Goal: Information Seeking & Learning: Find specific fact

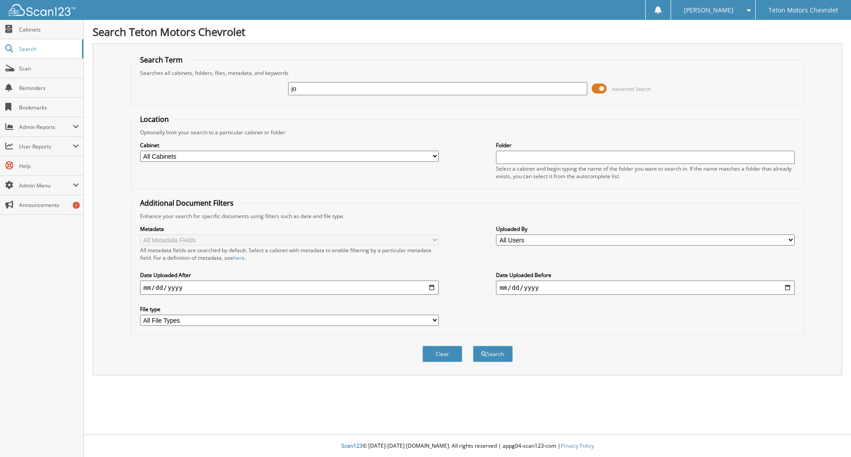
type input "j"
type input "206048734"
click at [473, 346] on button "Search" at bounding box center [493, 354] width 40 height 16
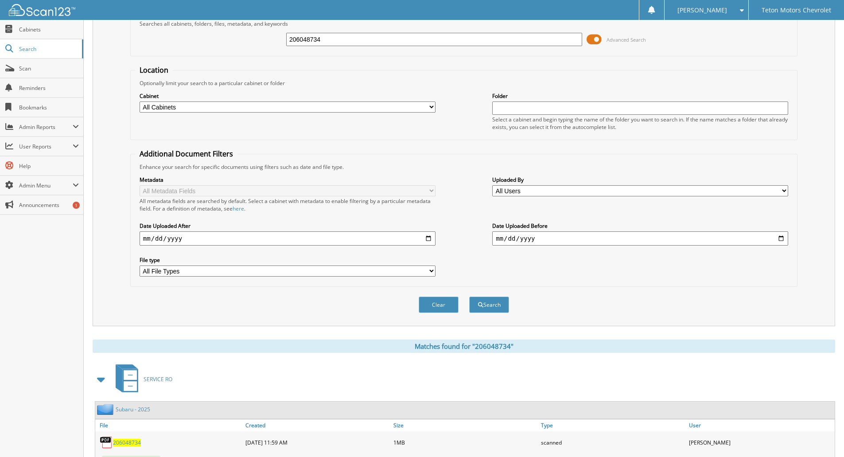
scroll to position [88, 0]
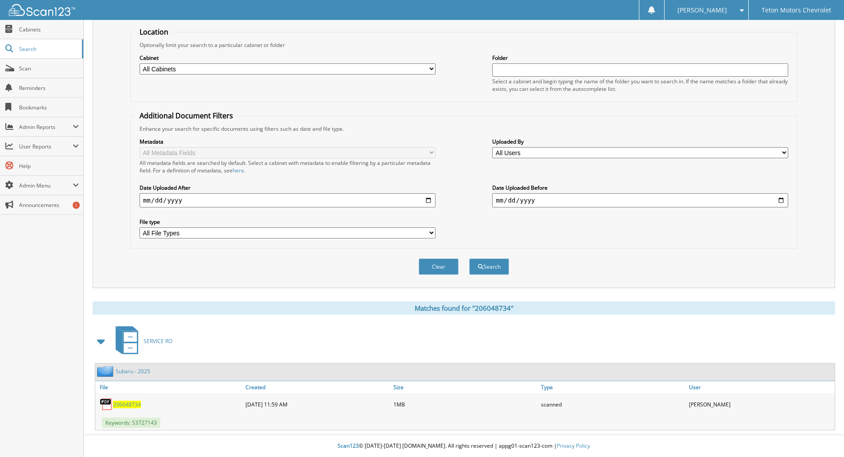
click at [133, 402] on span "206048734" at bounding box center [127, 405] width 28 height 8
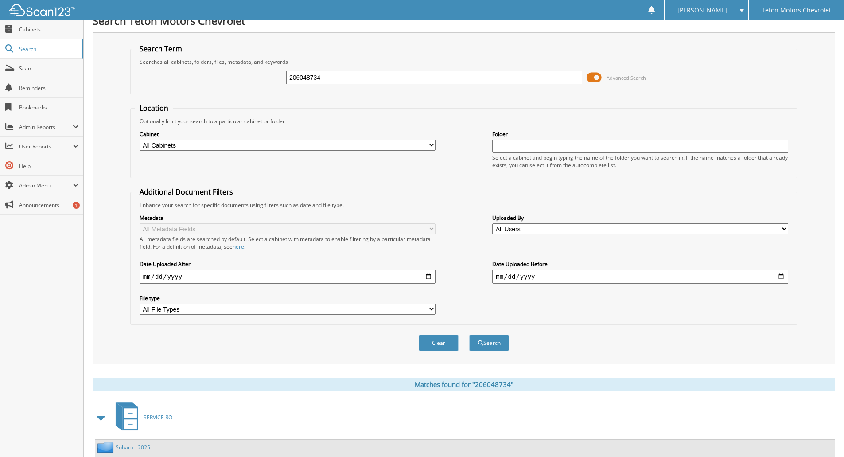
scroll to position [0, 0]
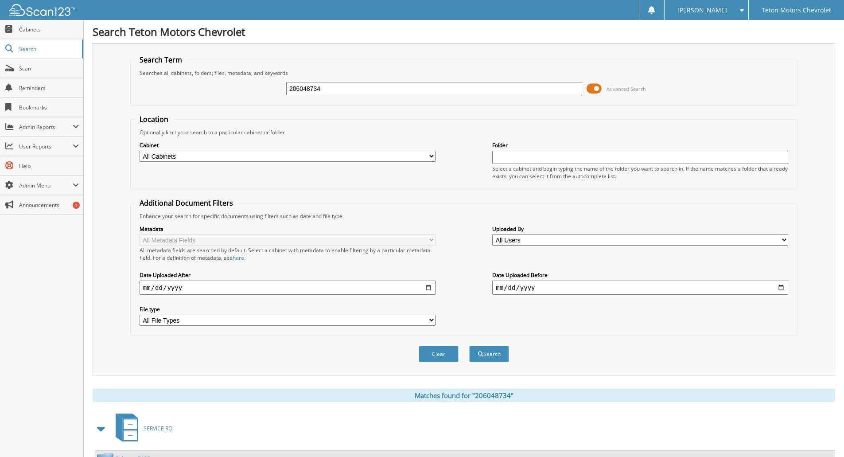
drag, startPoint x: 333, startPoint y: 87, endPoint x: 238, endPoint y: 93, distance: 95.0
click at [239, 92] on div "206048734 Advanced Search" at bounding box center [464, 89] width 658 height 24
type input "206048977"
click at [469, 346] on button "Search" at bounding box center [489, 354] width 40 height 16
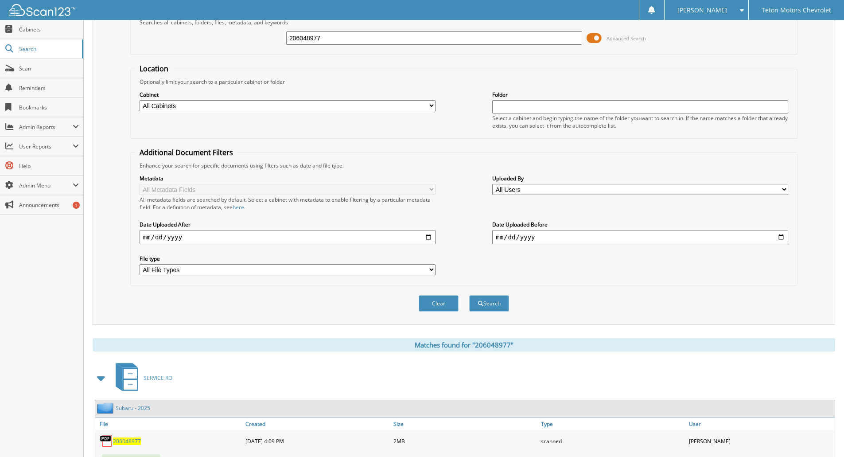
scroll to position [88, 0]
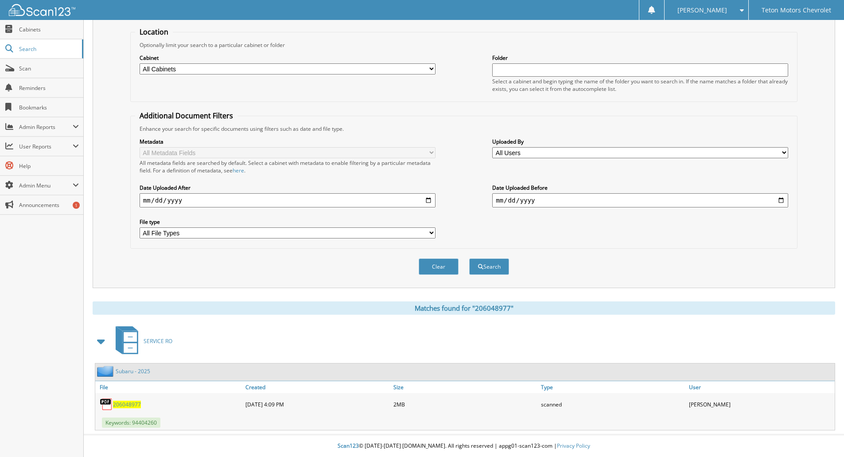
click at [131, 404] on span "206048977" at bounding box center [127, 405] width 28 height 8
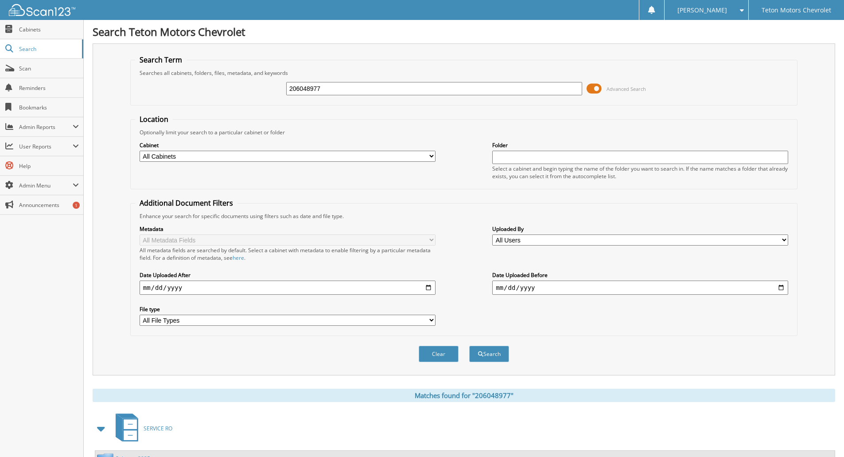
click at [337, 86] on input "206048977" at bounding box center [434, 88] width 296 height 13
type input "206049070"
click at [469, 346] on button "Search" at bounding box center [489, 354] width 40 height 16
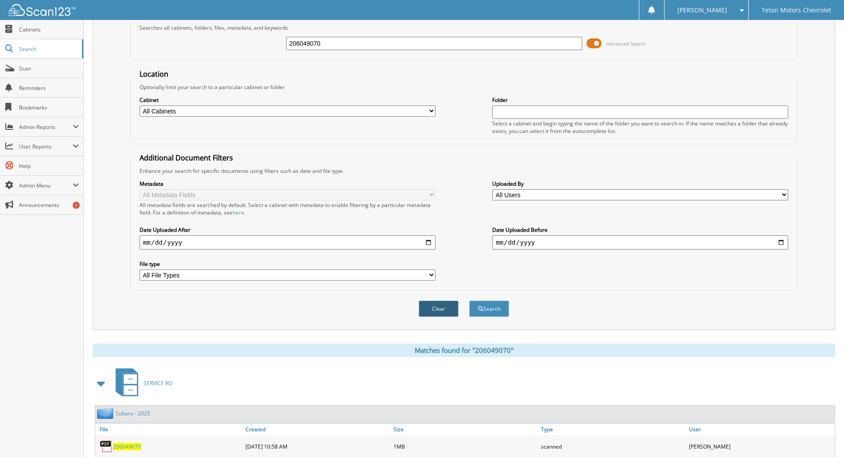
scroll to position [88, 0]
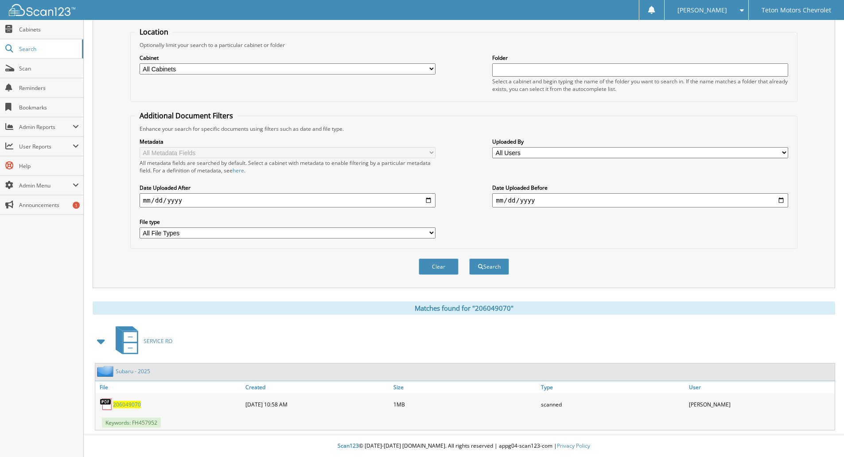
drag, startPoint x: 130, startPoint y: 403, endPoint x: 187, endPoint y: 402, distance: 57.2
click at [130, 403] on span "206049070" at bounding box center [127, 405] width 28 height 8
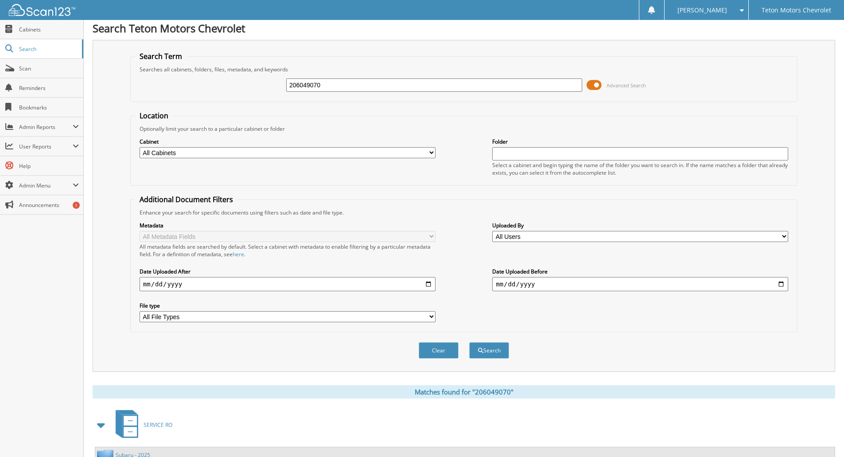
scroll to position [0, 0]
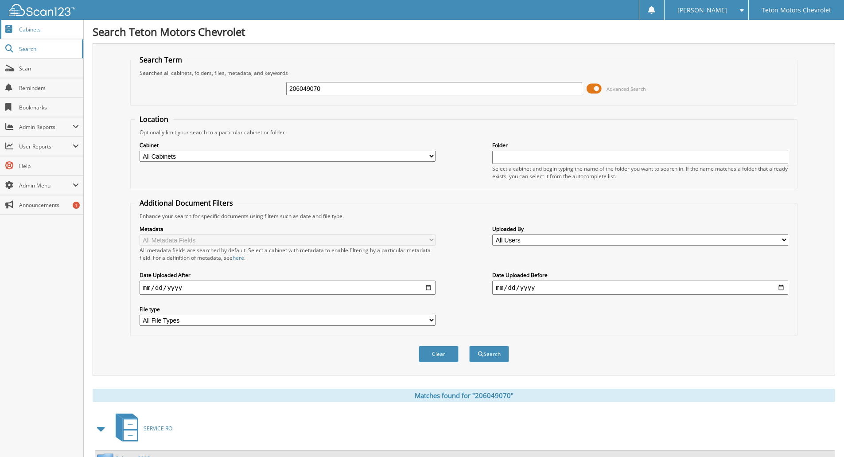
click at [50, 35] on link "Cabinets" at bounding box center [41, 29] width 83 height 19
